Goal: Task Accomplishment & Management: Complete application form

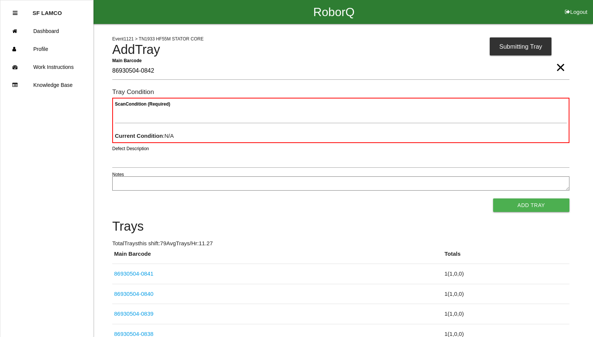
type Barcode "86930504-0842"
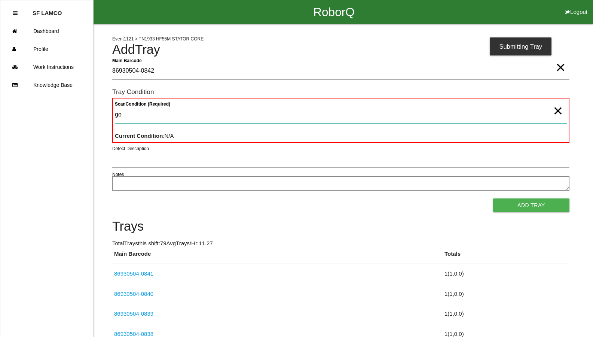
type Condition "goo"
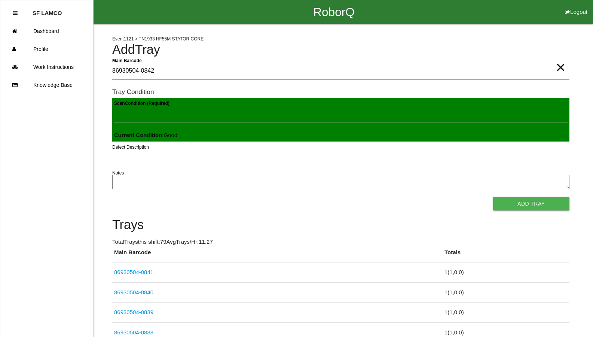
click button "Add Tray" at bounding box center [531, 203] width 76 height 13
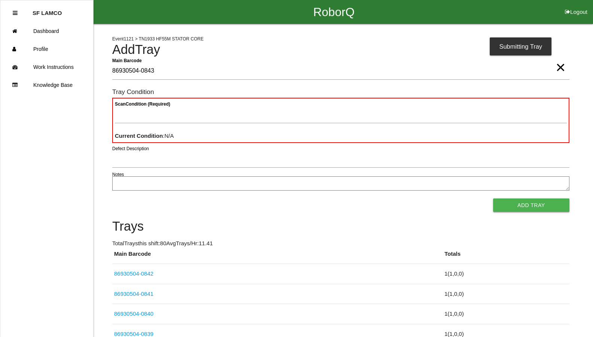
type Barcode "86930504-0843"
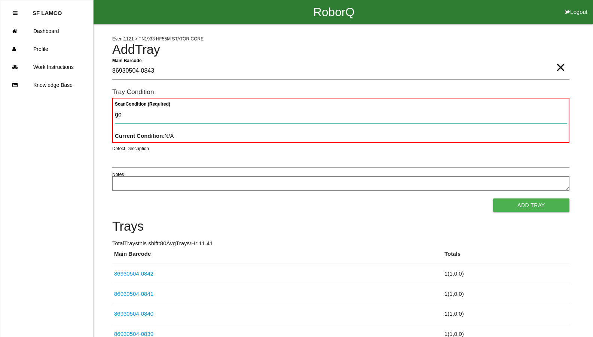
type Condition "goo"
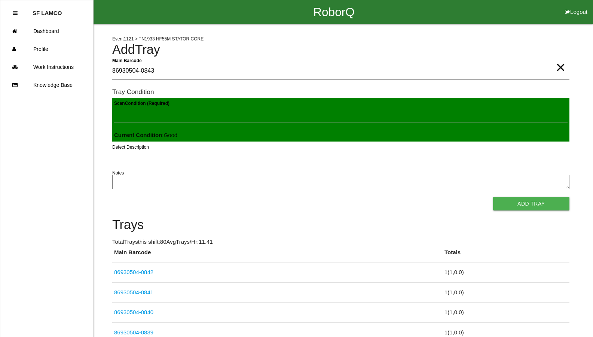
click at [493, 197] on button "Add Tray" at bounding box center [531, 203] width 76 height 13
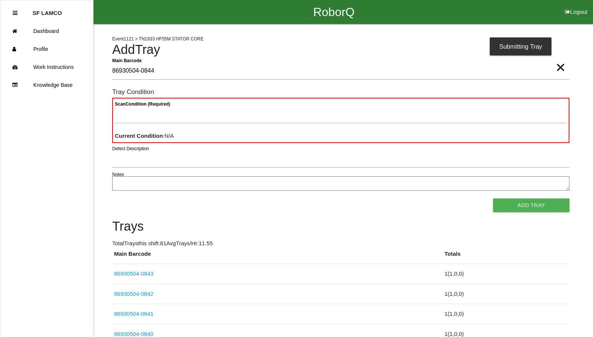
type Barcode "86930504-0844"
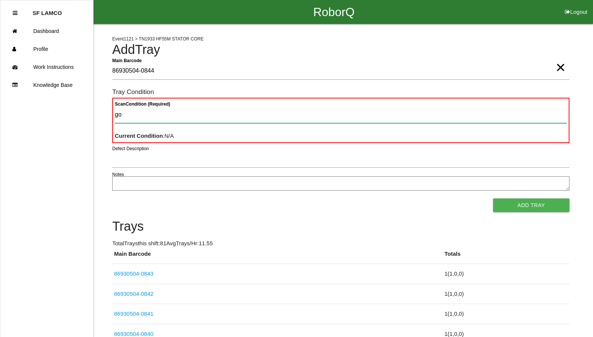
type Condition "goo"
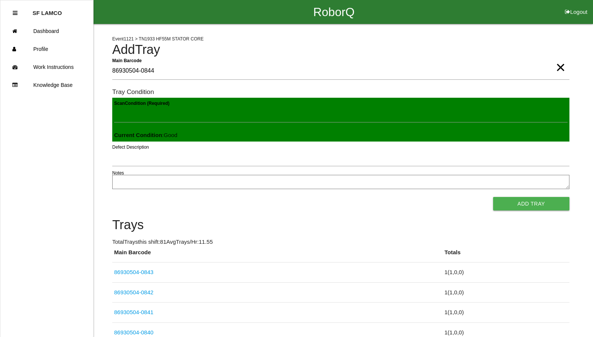
click at [493, 197] on button "Add Tray" at bounding box center [531, 203] width 76 height 13
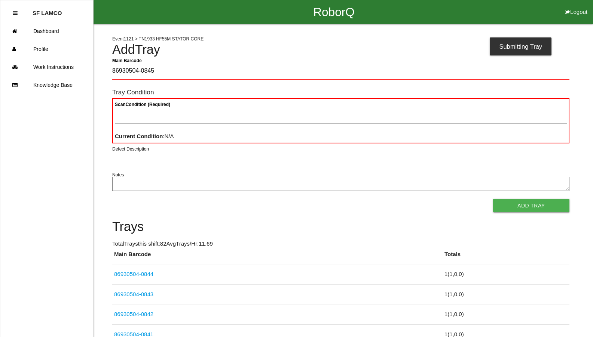
type Barcode "86930504-0845"
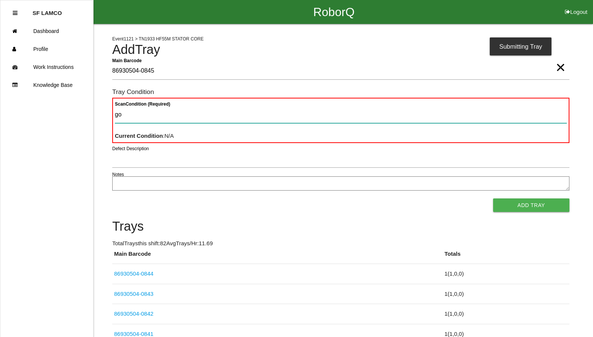
type Condition "goo"
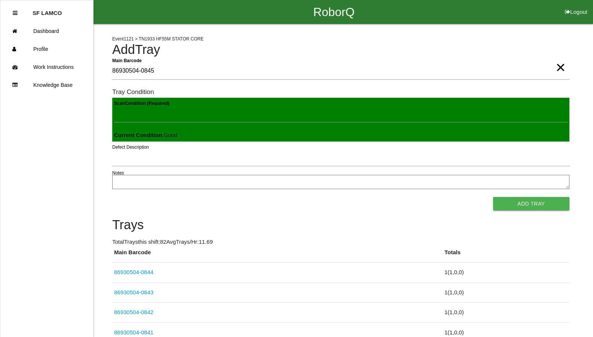
click at [493, 197] on button "Add Tray" at bounding box center [531, 203] width 76 height 13
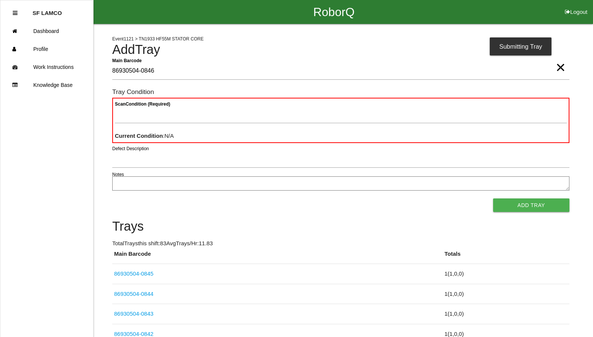
type Barcode "86930504-0846"
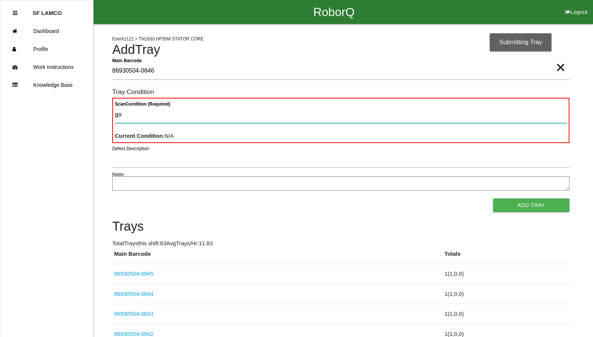
type Condition "goo"
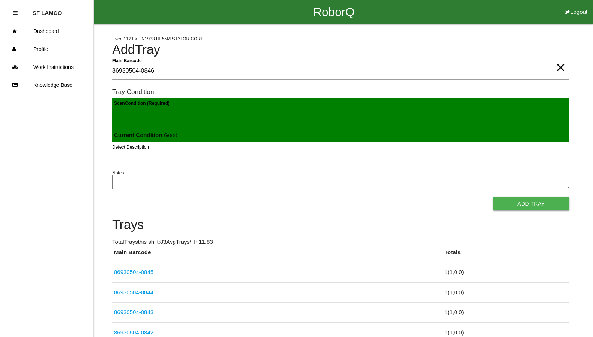
click at [493, 197] on button "Add Tray" at bounding box center [531, 203] width 76 height 13
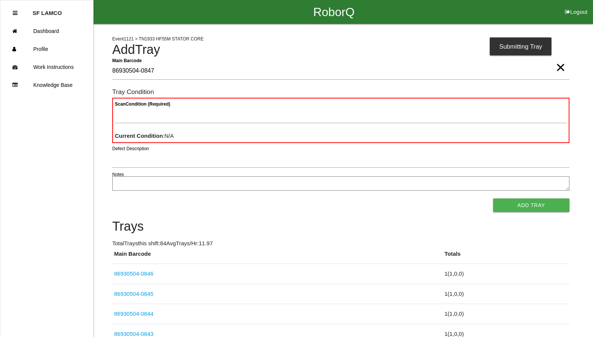
type Barcode "86930504-0847"
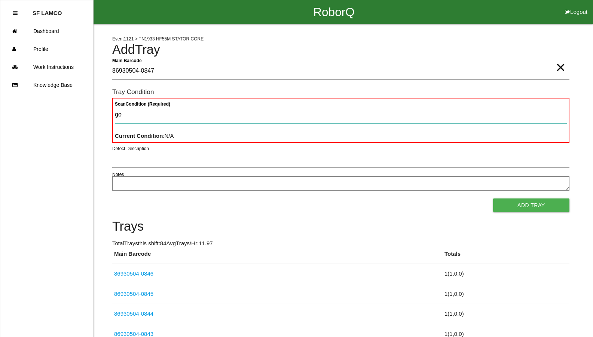
type Condition "goo"
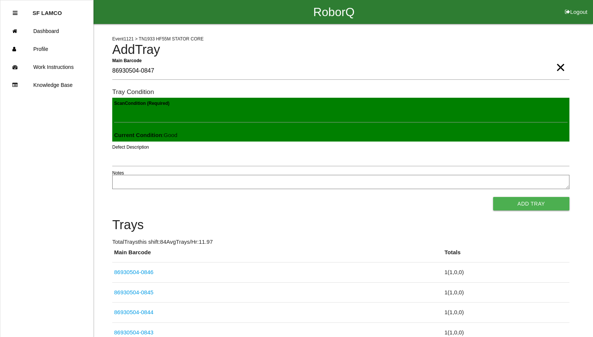
click at [493, 197] on button "Add Tray" at bounding box center [531, 203] width 76 height 13
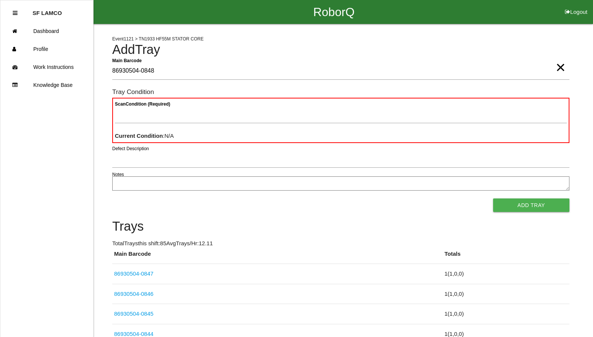
type Barcode "86930504-0848"
type Condition "goo"
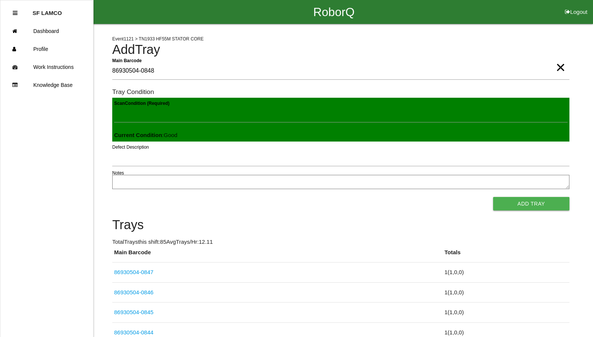
click at [493, 197] on button "Add Tray" at bounding box center [531, 203] width 76 height 13
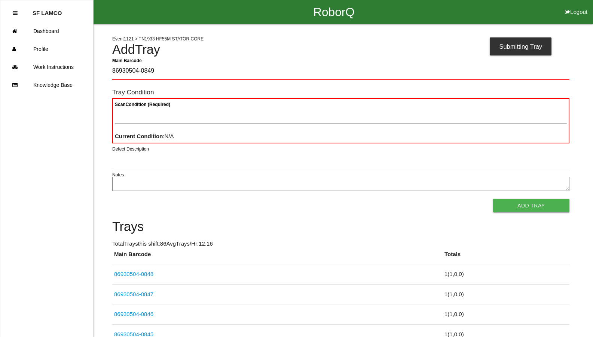
type Barcode "86930504-0849"
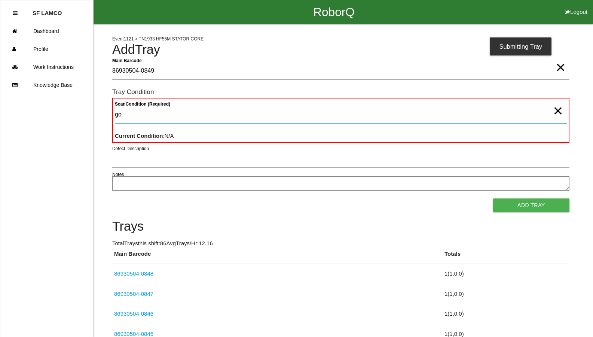
type Condition "goo"
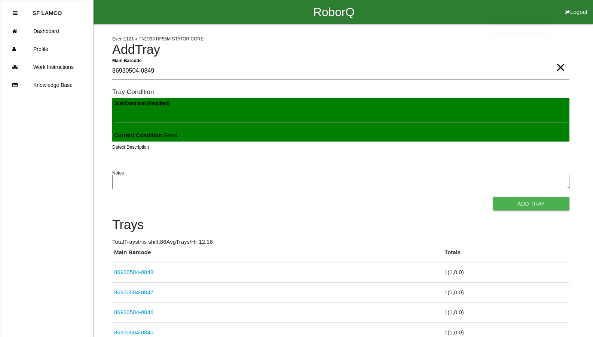
click button "Add Tray" at bounding box center [531, 203] width 76 height 13
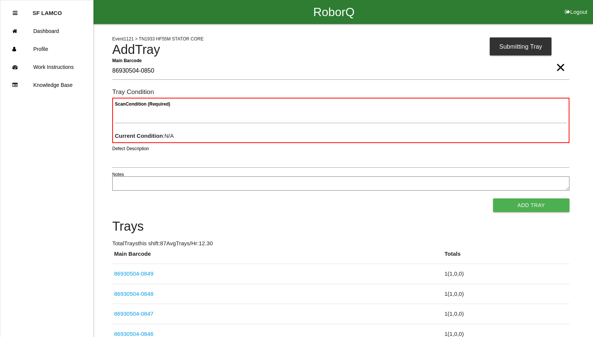
type Barcode "86930504-0850"
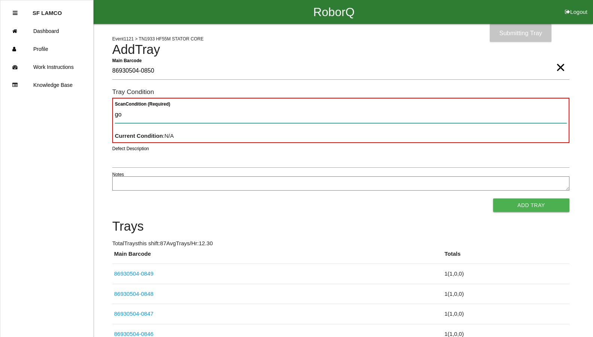
type Condition "goo"
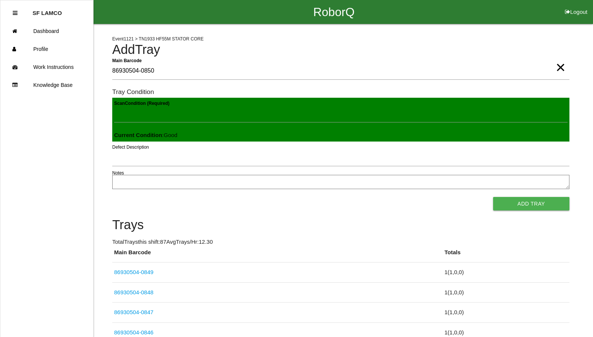
click at [493, 197] on button "Add Tray" at bounding box center [531, 203] width 76 height 13
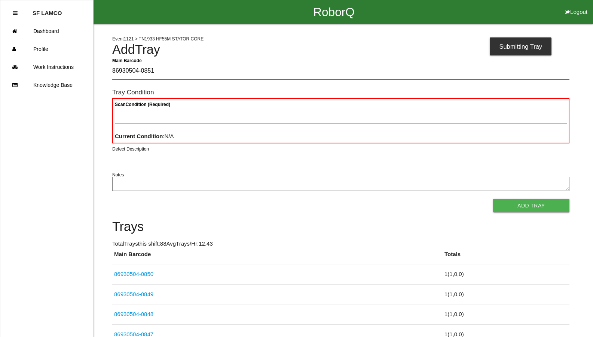
type Barcode "86930504-0851"
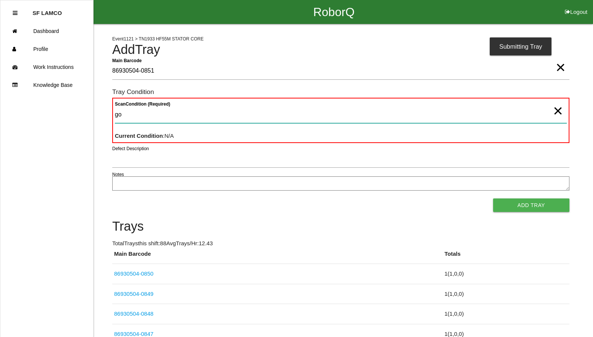
type Condition "goo"
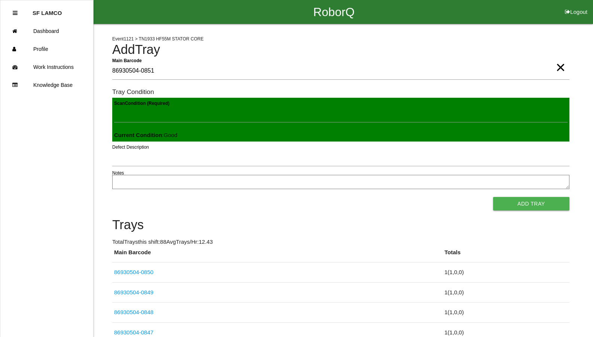
click at [493, 197] on button "Add Tray" at bounding box center [531, 203] width 76 height 13
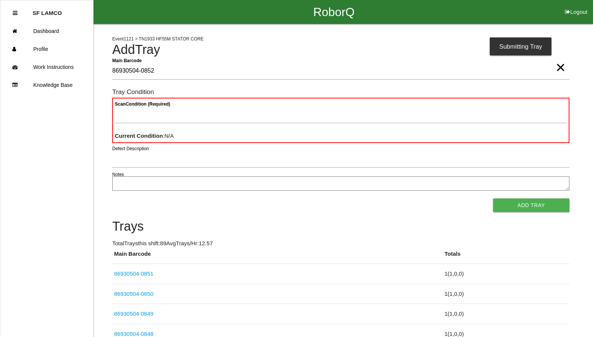
type Barcode "86930504-0852"
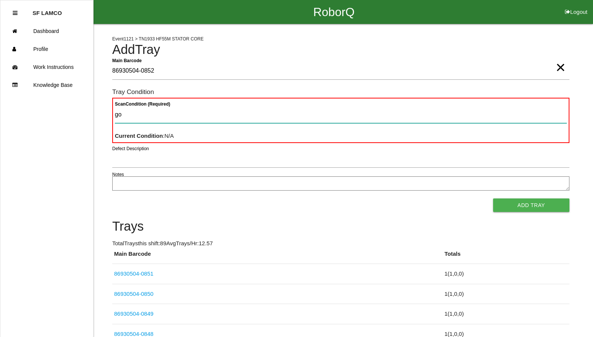
type Condition "goo"
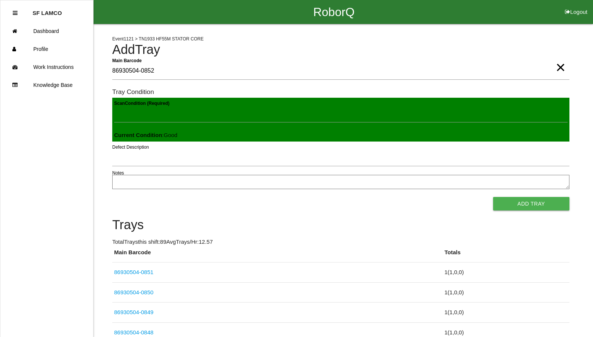
click at [493, 197] on button "Add Tray" at bounding box center [531, 203] width 76 height 13
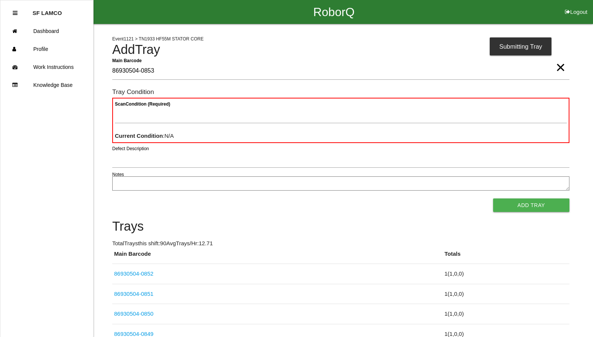
type Barcode "86930504-0853"
type Condition "goo"
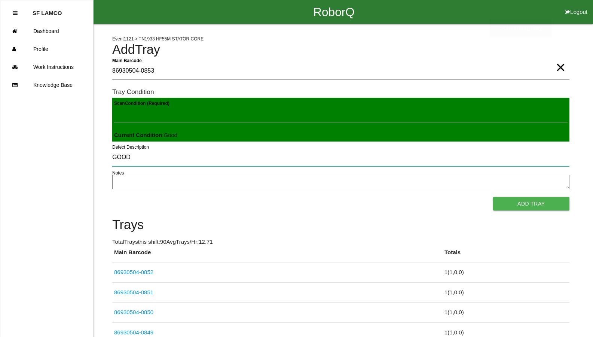
type input "GOOD"
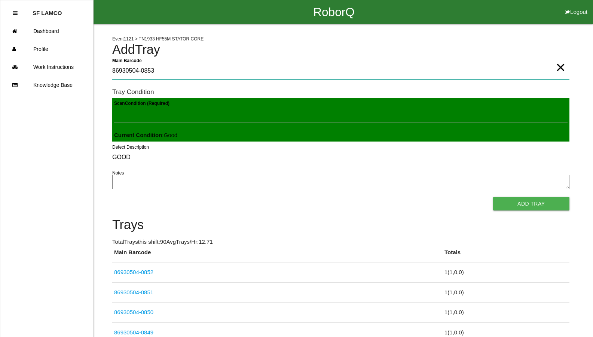
click at [162, 74] on Barcode "86930504-0853" at bounding box center [341, 71] width 458 height 17
type Barcode "8"
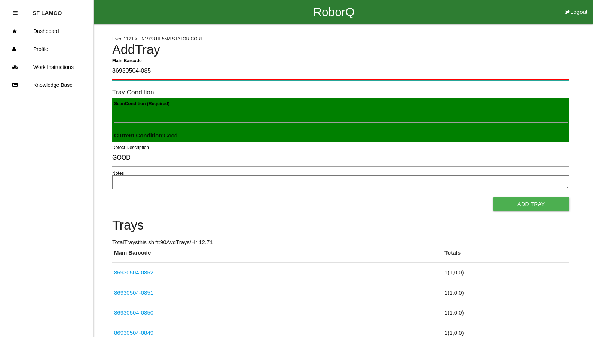
type Barcode "86930504-0853"
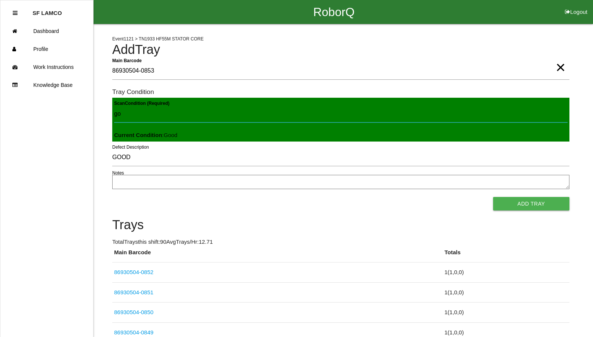
type Condition "goo"
click at [493, 197] on button "Add Tray" at bounding box center [531, 203] width 76 height 13
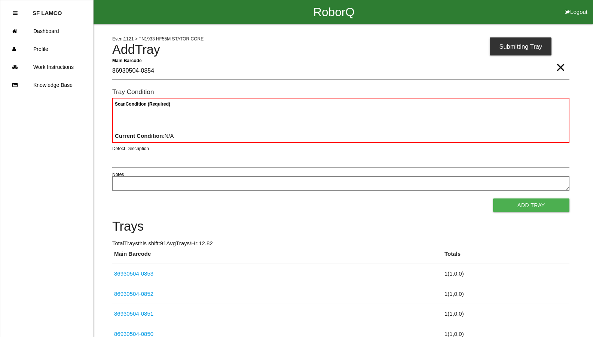
type Barcode "86930504-0854"
type Condition "goo"
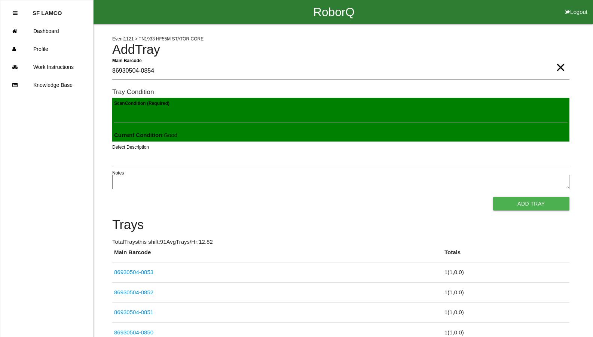
click at [493, 197] on button "Add Tray" at bounding box center [531, 203] width 76 height 13
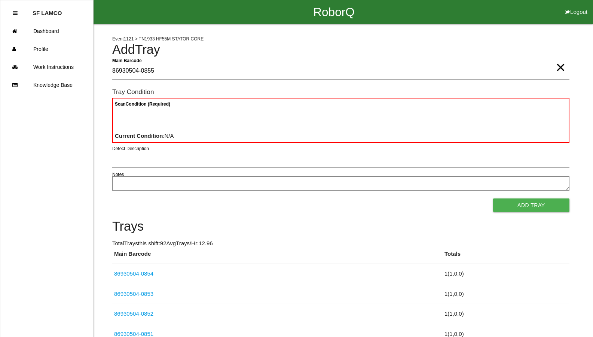
type Barcode "86930504-0855"
type Condition "goo"
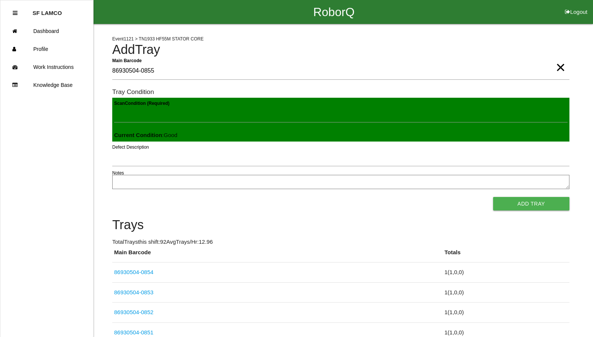
click at [493, 197] on button "Add Tray" at bounding box center [531, 203] width 76 height 13
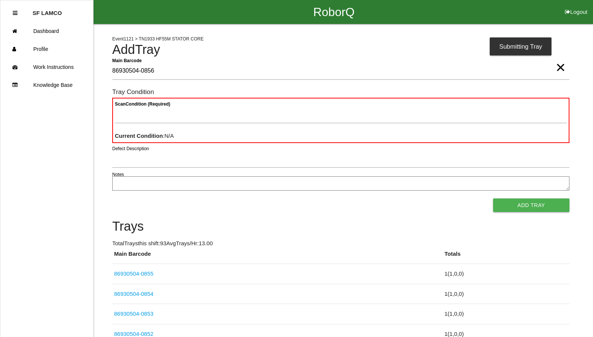
type Barcode "86930504-0856"
type Condition "goo"
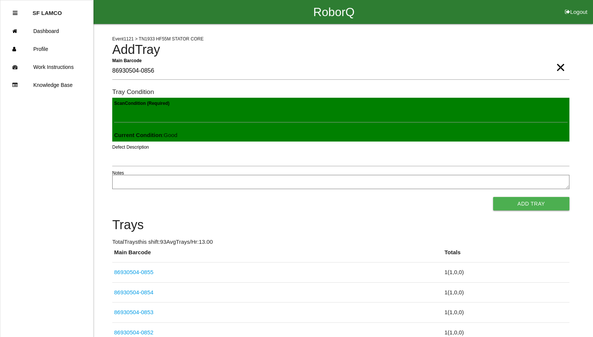
click at [493, 197] on button "Add Tray" at bounding box center [531, 203] width 76 height 13
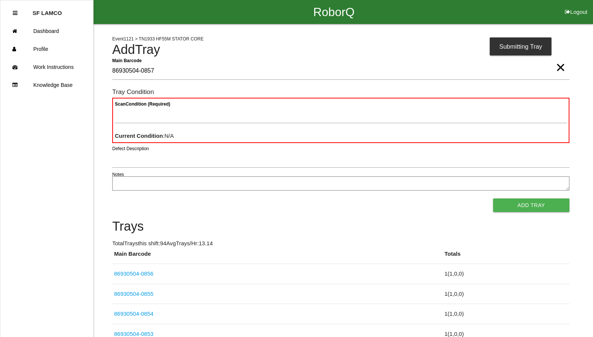
type Barcode "86930504-0857"
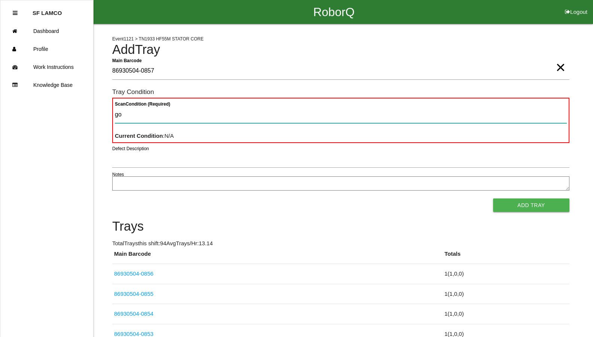
type Condition "goo"
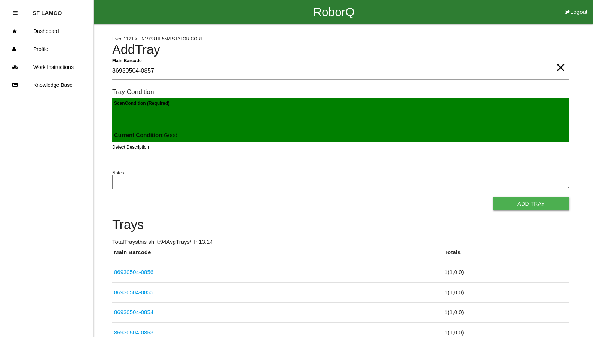
click at [493, 197] on button "Add Tray" at bounding box center [531, 203] width 76 height 13
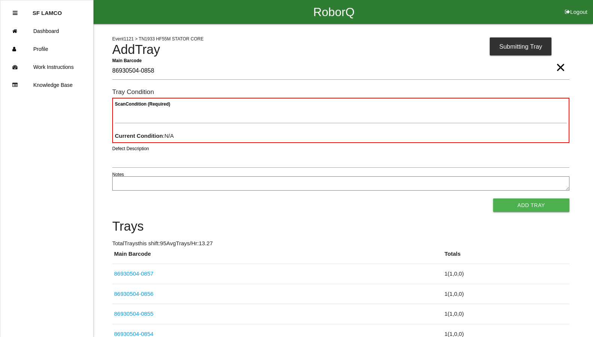
type Barcode "86930504-0858"
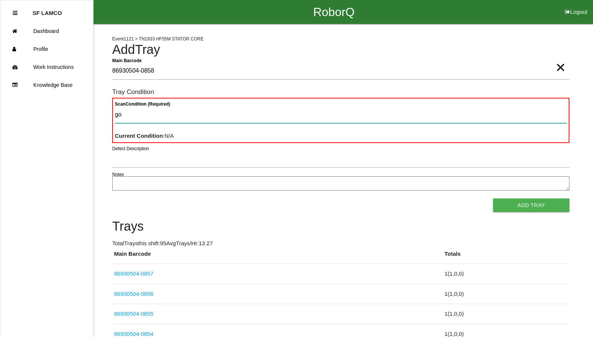
type Condition "goo"
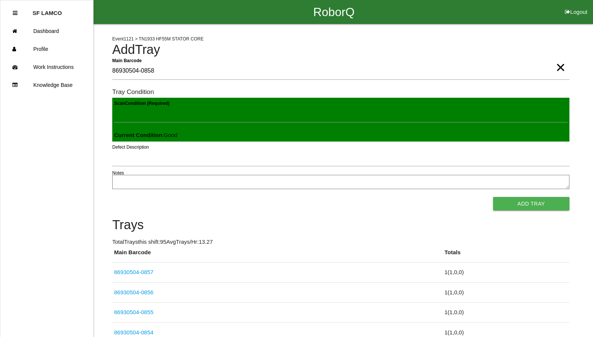
click at [493, 197] on button "Add Tray" at bounding box center [531, 203] width 76 height 13
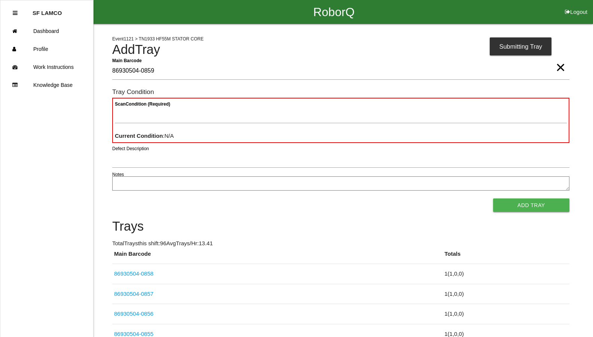
type Barcode "86930504-0859"
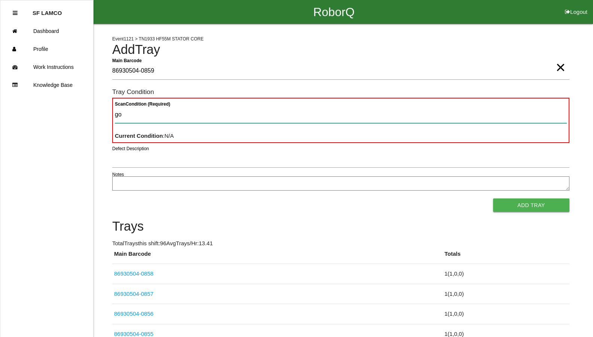
type Condition "goo"
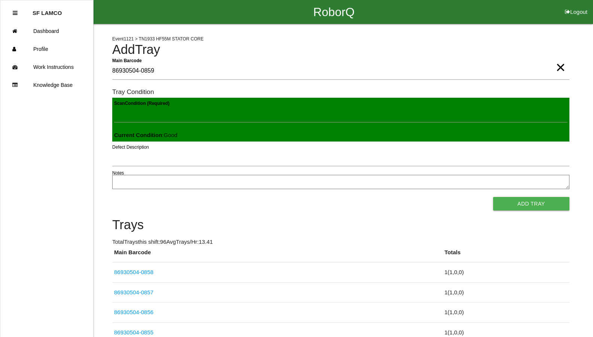
click at [493, 197] on button "Add Tray" at bounding box center [531, 203] width 76 height 13
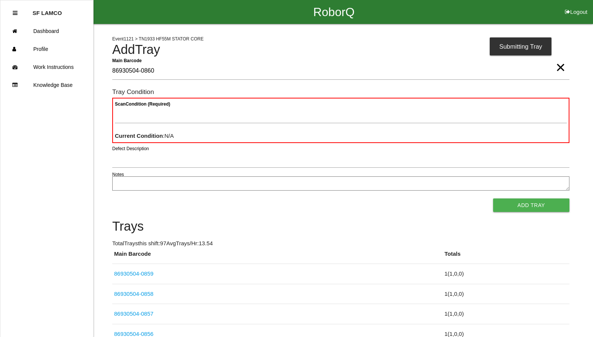
type Barcode "86930504-0860"
type Condition "goo"
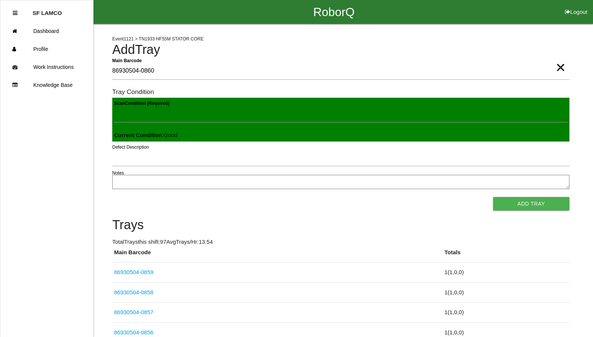
click at [493, 197] on button "Add Tray" at bounding box center [531, 203] width 76 height 13
